Goal: Task Accomplishment & Management: Manage account settings

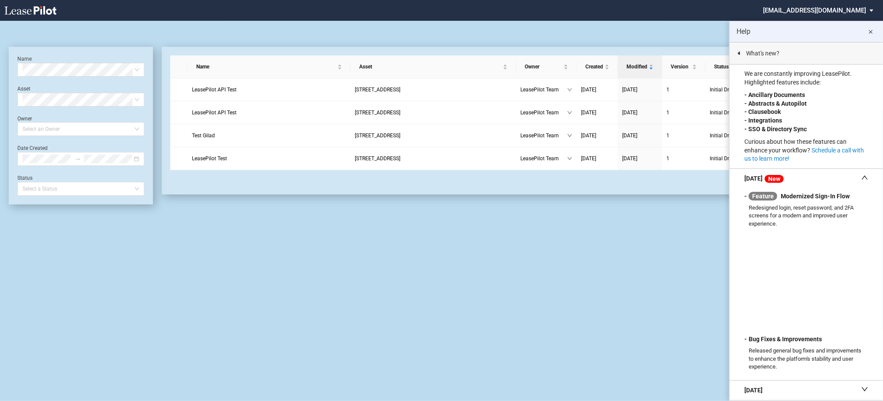
click at [869, 31] on md-icon "close" at bounding box center [871, 32] width 10 height 10
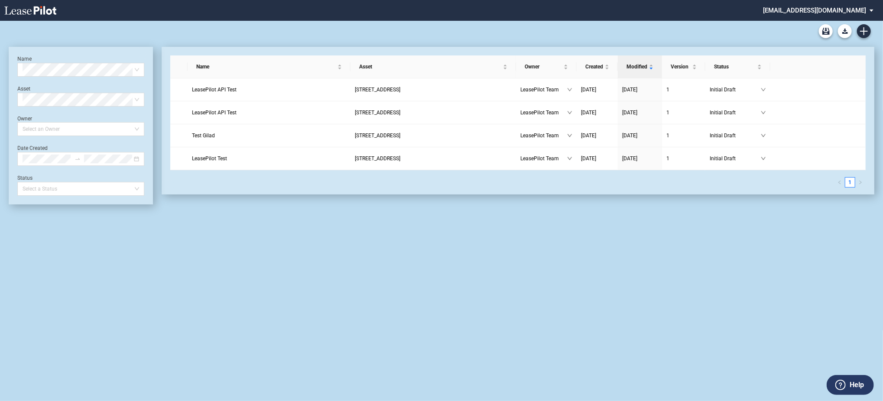
click at [824, 10] on md-select "[EMAIL_ADDRESS][DOMAIN_NAME] Change Password 2-Factor Authentication Admin Area…" at bounding box center [821, 10] width 119 height 20
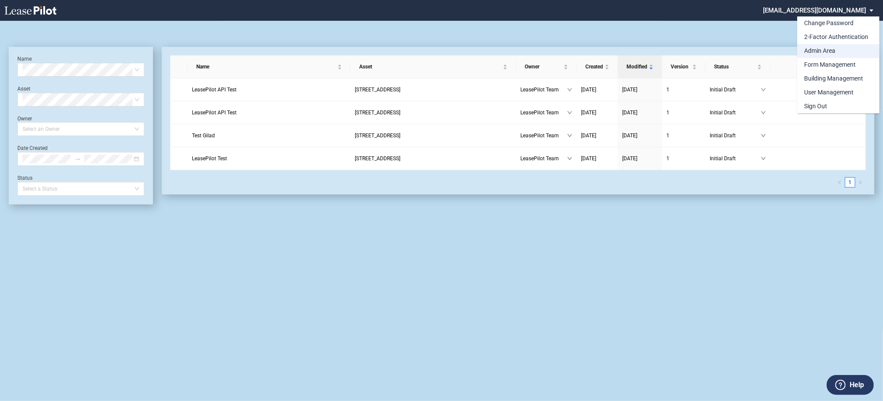
click at [814, 55] on md-option "Admin Area" at bounding box center [839, 51] width 82 height 14
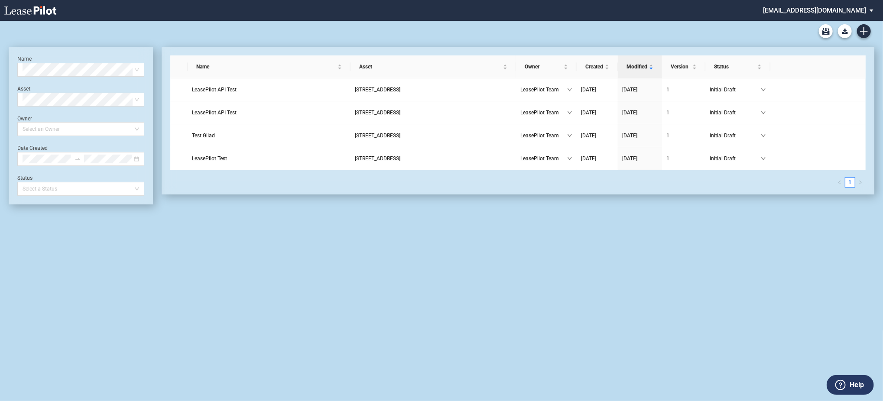
scroll to position [21, 0]
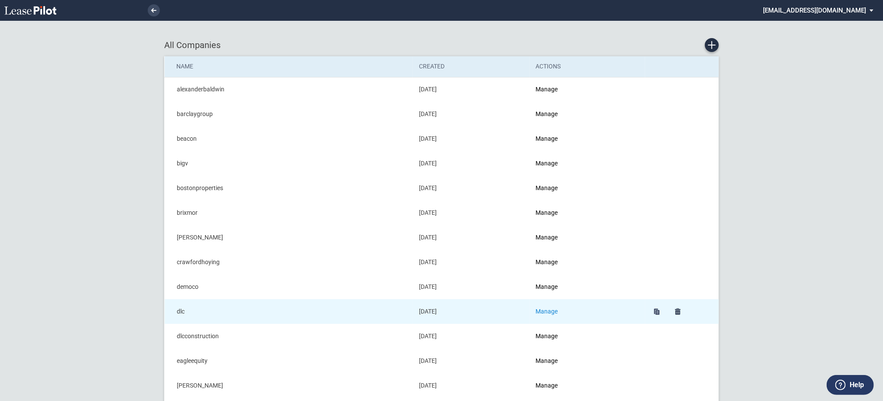
click at [558, 313] on link "Manage" at bounding box center [547, 311] width 22 height 7
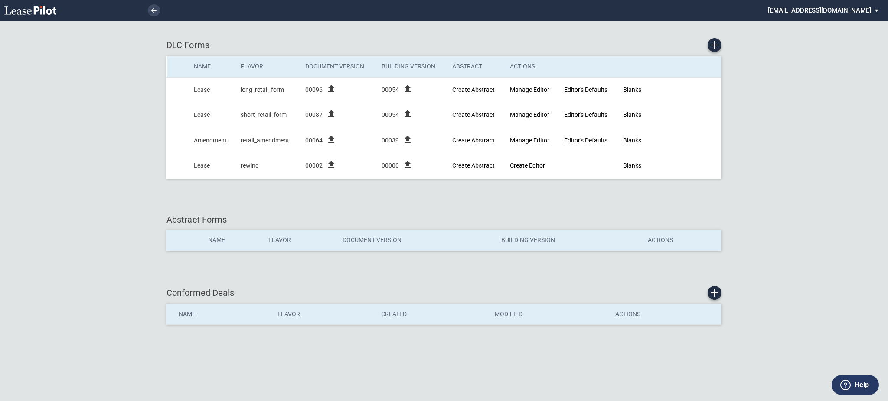
click at [845, 0] on md-select "[EMAIL_ADDRESS][DOMAIN_NAME] Change Password 2-Factor Authentication Admin Area…" at bounding box center [826, 10] width 119 height 20
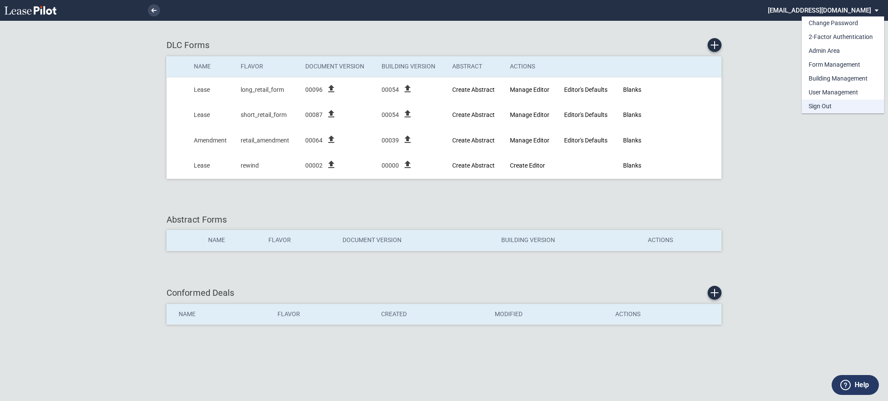
click at [830, 102] on md-option "Sign Out" at bounding box center [842, 107] width 82 height 14
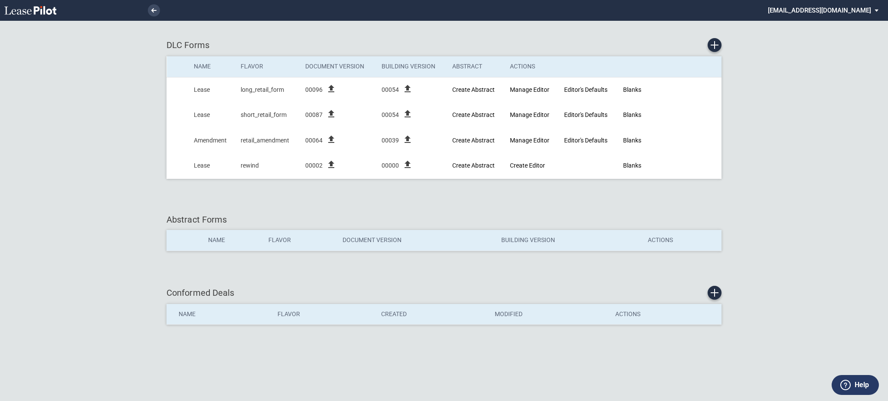
click at [830, 14] on md-select "[EMAIL_ADDRESS][DOMAIN_NAME]" at bounding box center [826, 10] width 119 height 20
